Goal: Task Accomplishment & Management: Use online tool/utility

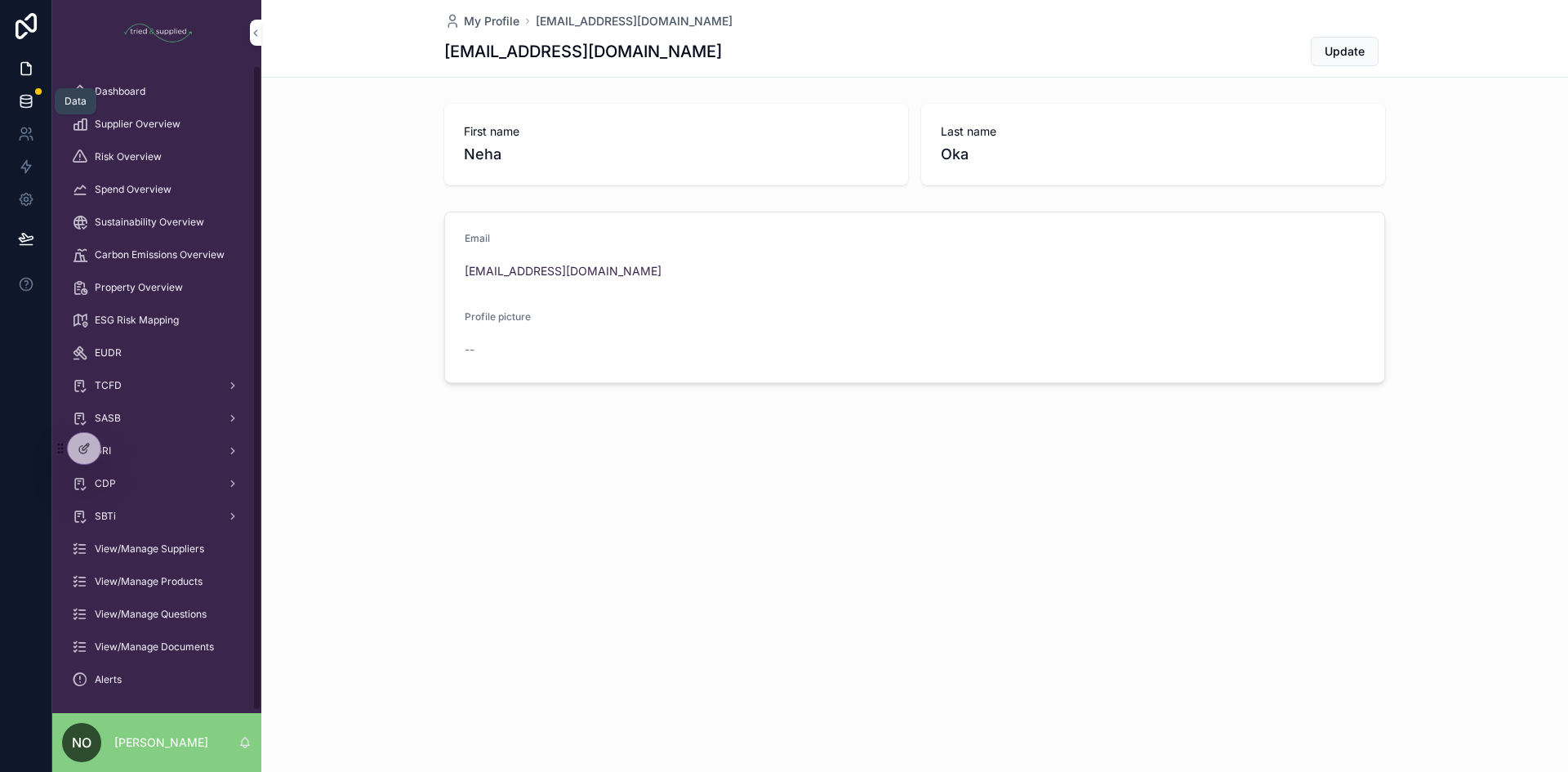
click at [34, 102] on link at bounding box center [25, 101] width 51 height 32
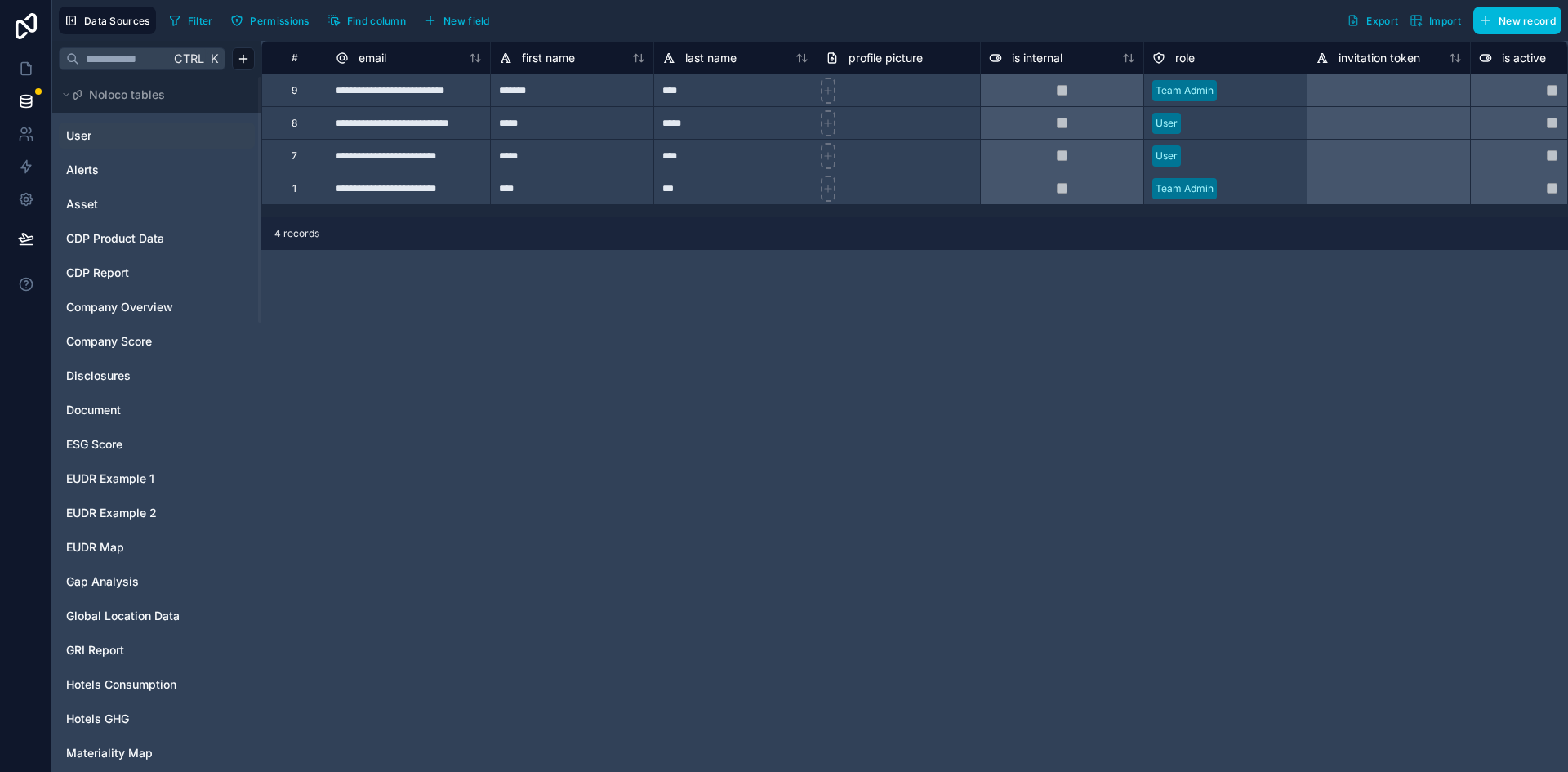
click at [115, 137] on link "User" at bounding box center [132, 136] width 132 height 16
click at [101, 175] on link "Alerts" at bounding box center [132, 170] width 132 height 16
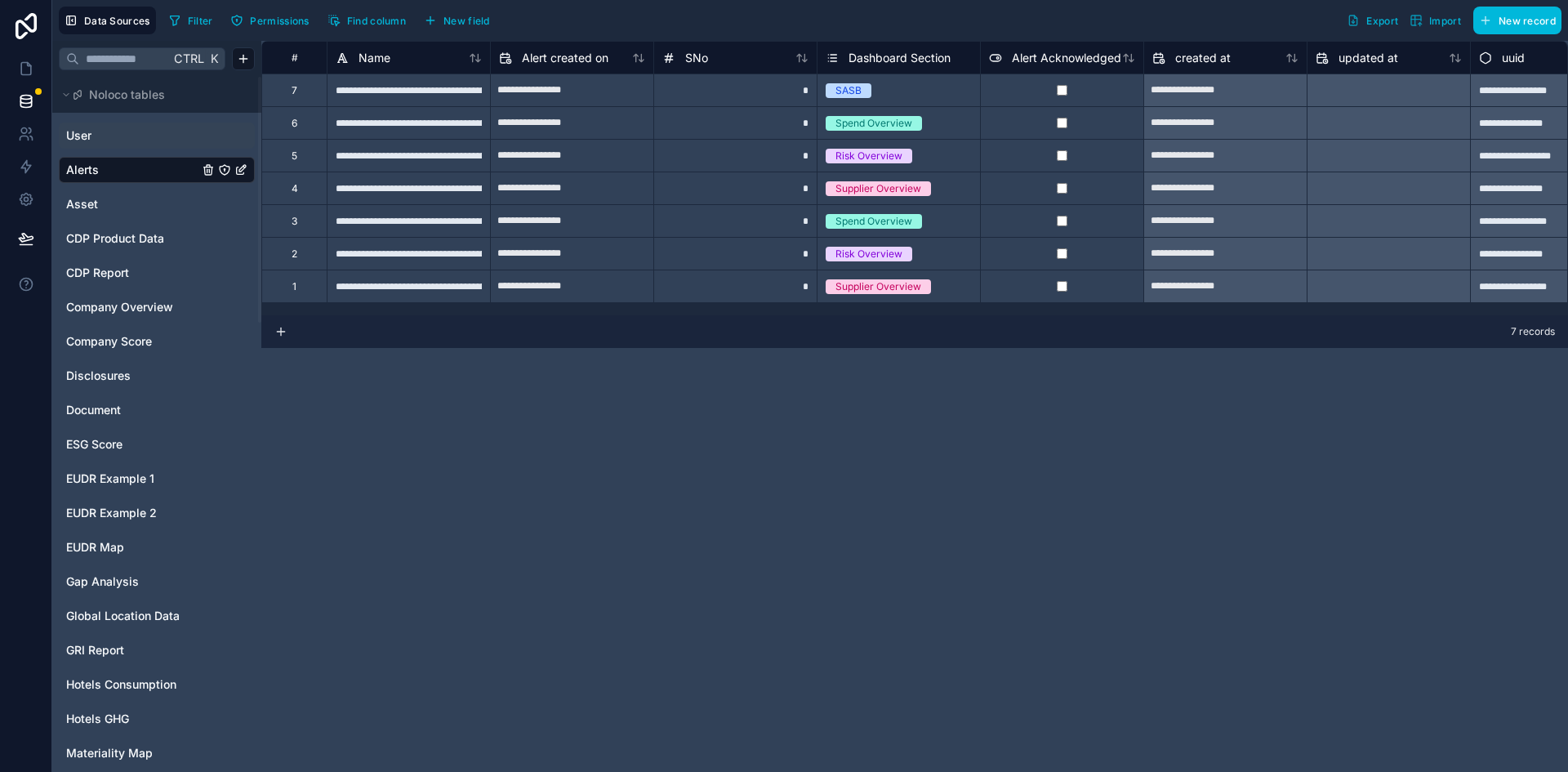
click at [1375, 21] on span "Export" at bounding box center [1382, 21] width 31 height 13
click at [22, 26] on icon at bounding box center [26, 26] width 32 height 26
